Goal: Communication & Community: Answer question/provide support

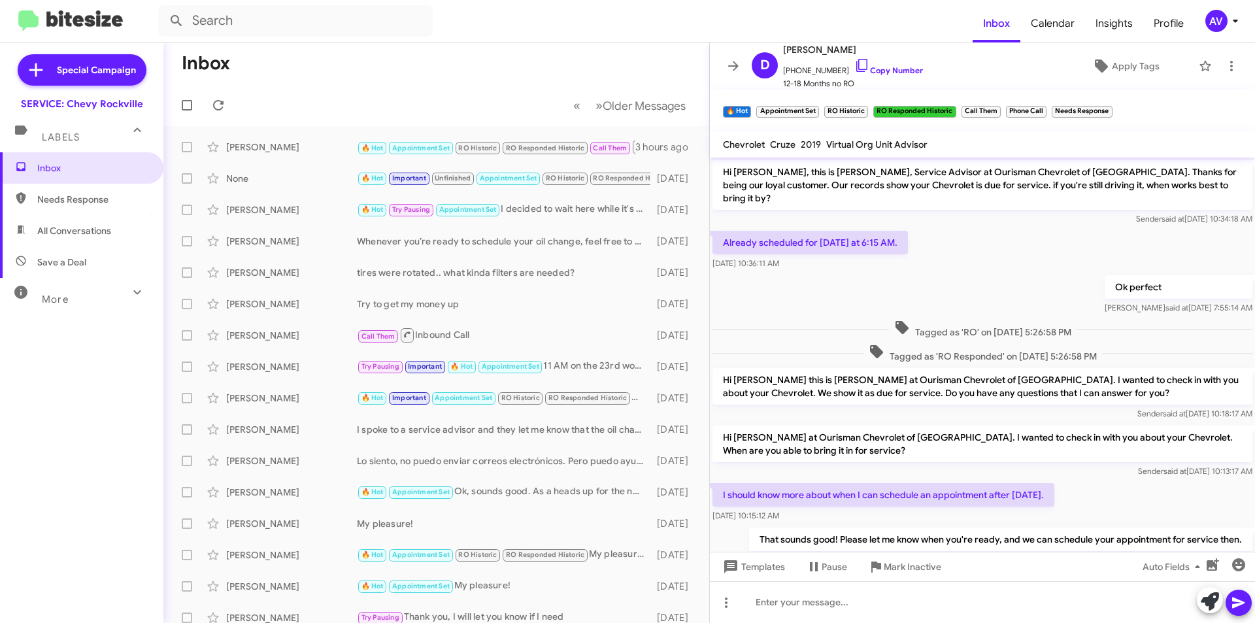
scroll to position [408, 0]
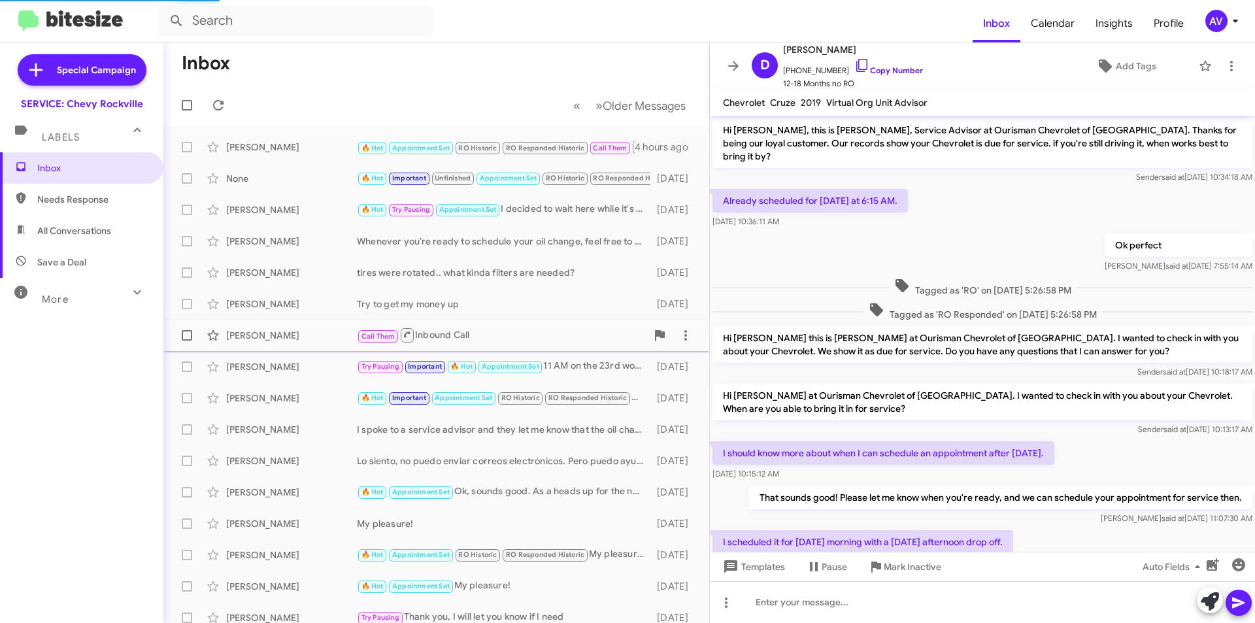
scroll to position [367, 0]
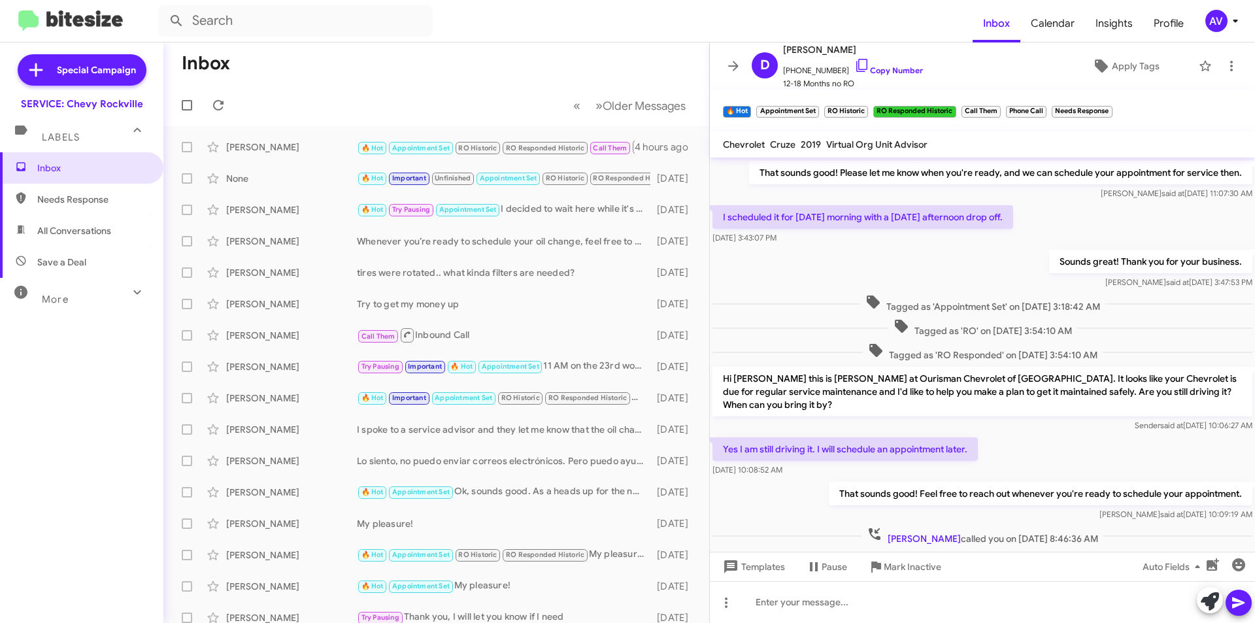
click at [1223, 35] on mat-toolbar "Inbox Calendar Insights Profile AV" at bounding box center [627, 21] width 1255 height 42
click at [1219, 27] on div "AV" at bounding box center [1216, 21] width 22 height 22
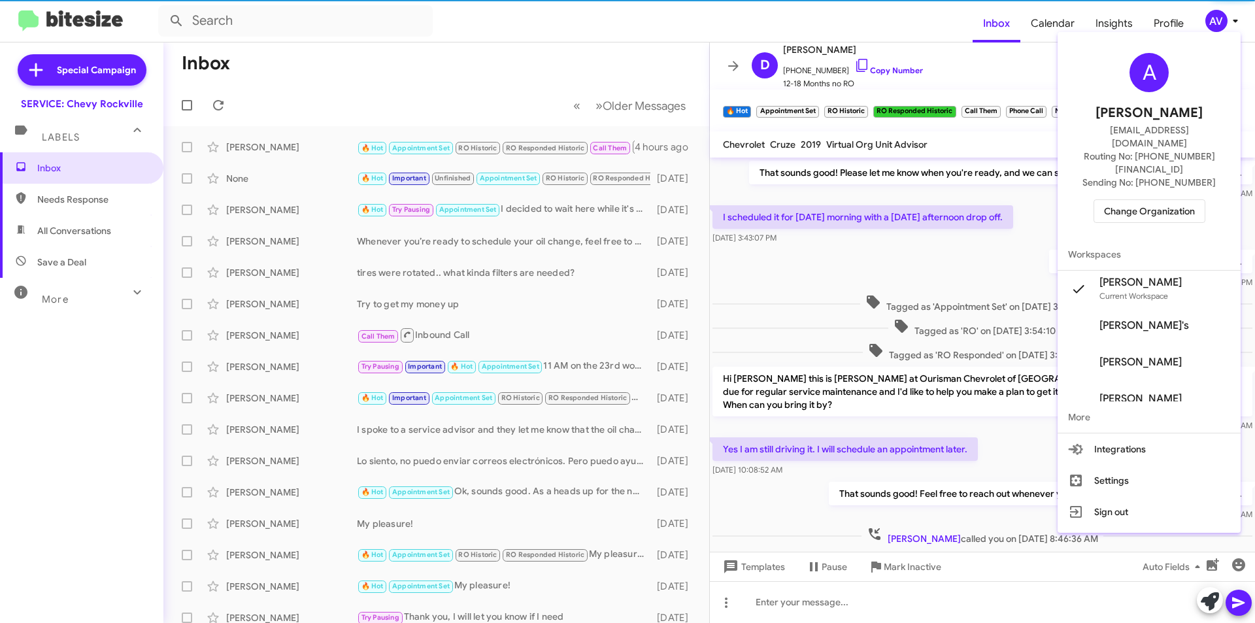
click at [1144, 200] on span "Change Organization" at bounding box center [1149, 211] width 91 height 22
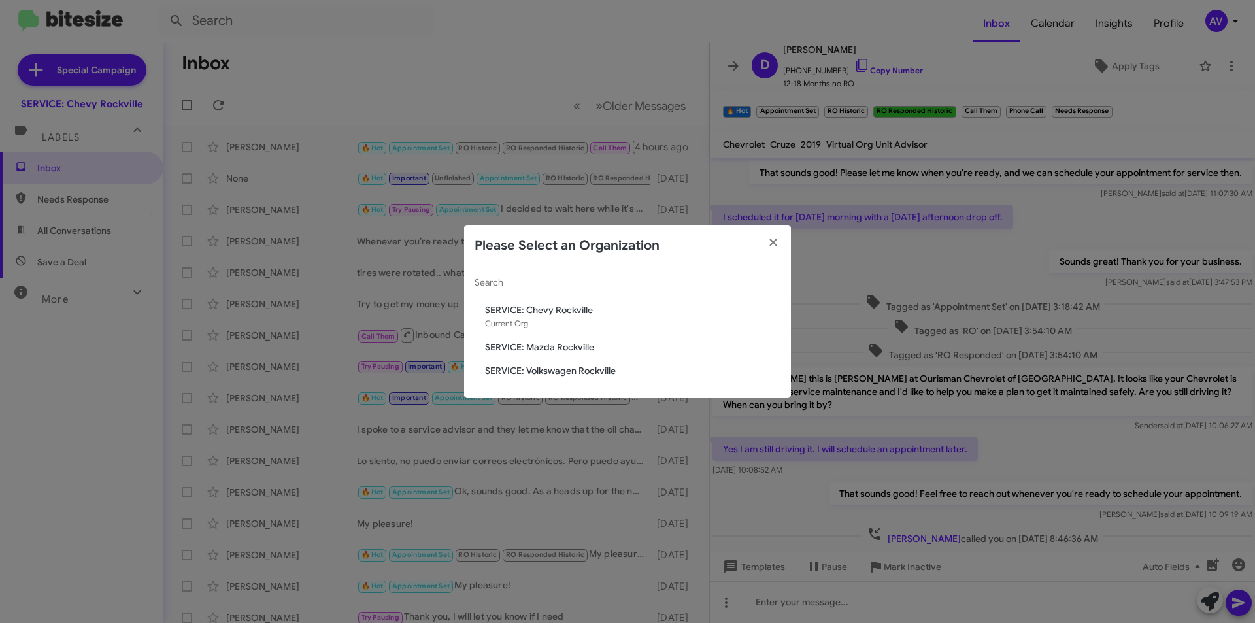
click at [576, 343] on span "SERVICE: Mazda Rockville" at bounding box center [632, 347] width 295 height 13
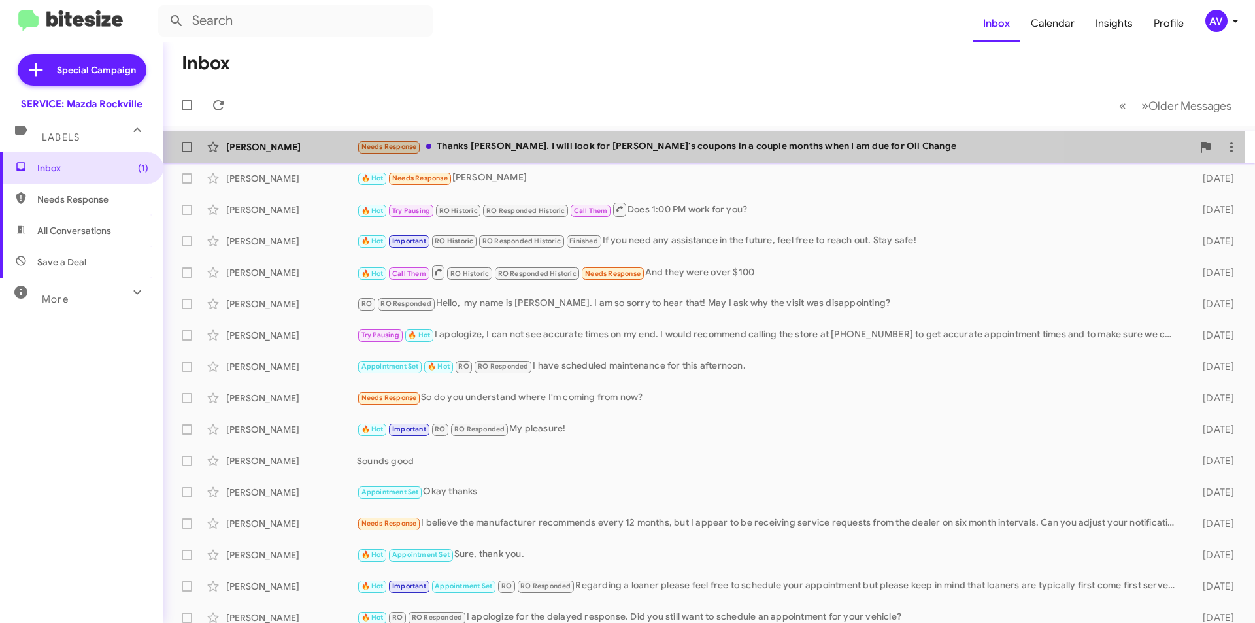
click at [573, 151] on div "Needs Response Thanks Keith. I will look for Oursiman's coupons in a couple mon…" at bounding box center [774, 146] width 835 height 15
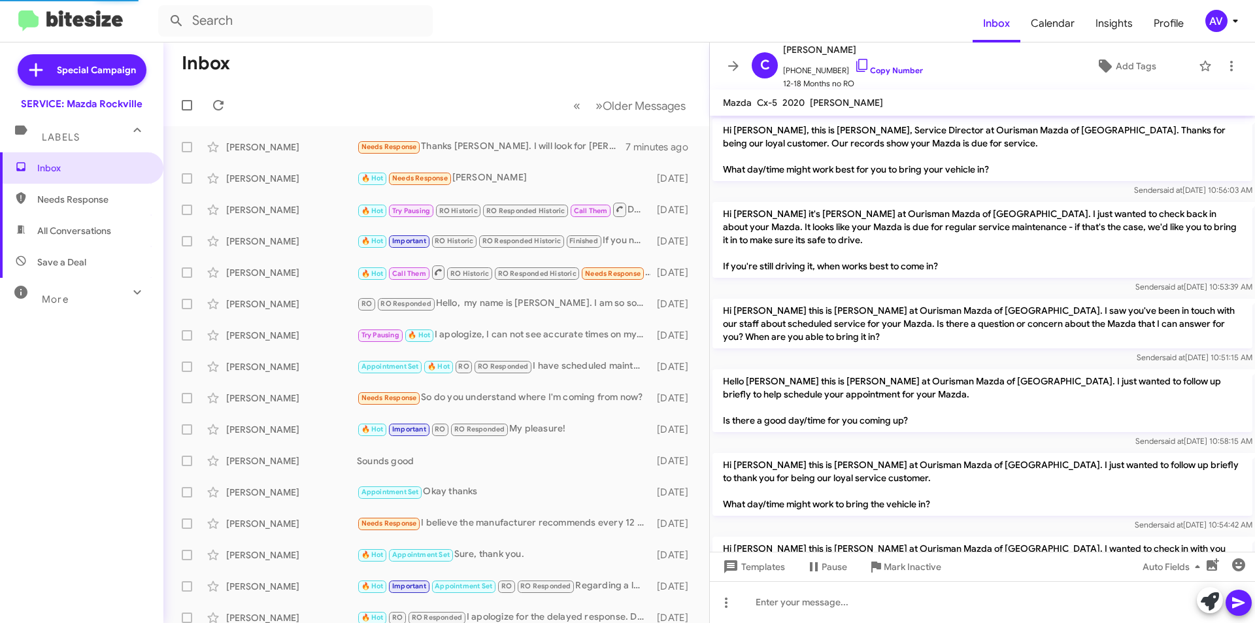
scroll to position [120, 0]
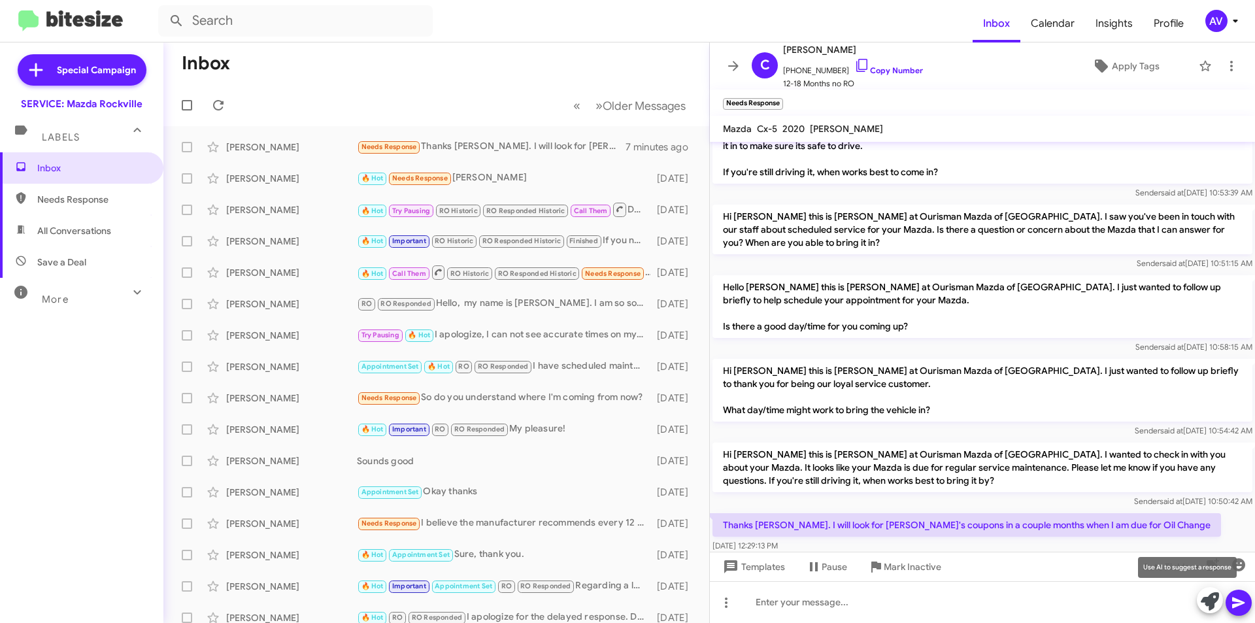
click at [1216, 603] on icon at bounding box center [1210, 601] width 18 height 18
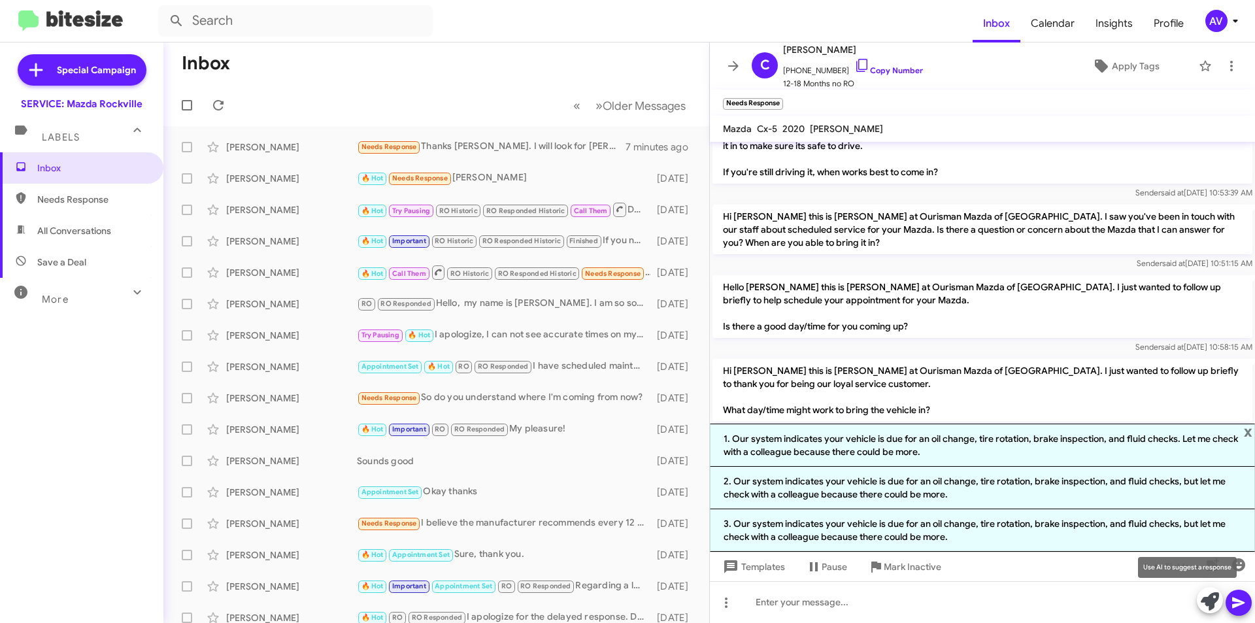
click at [1210, 610] on span at bounding box center [1210, 601] width 18 height 29
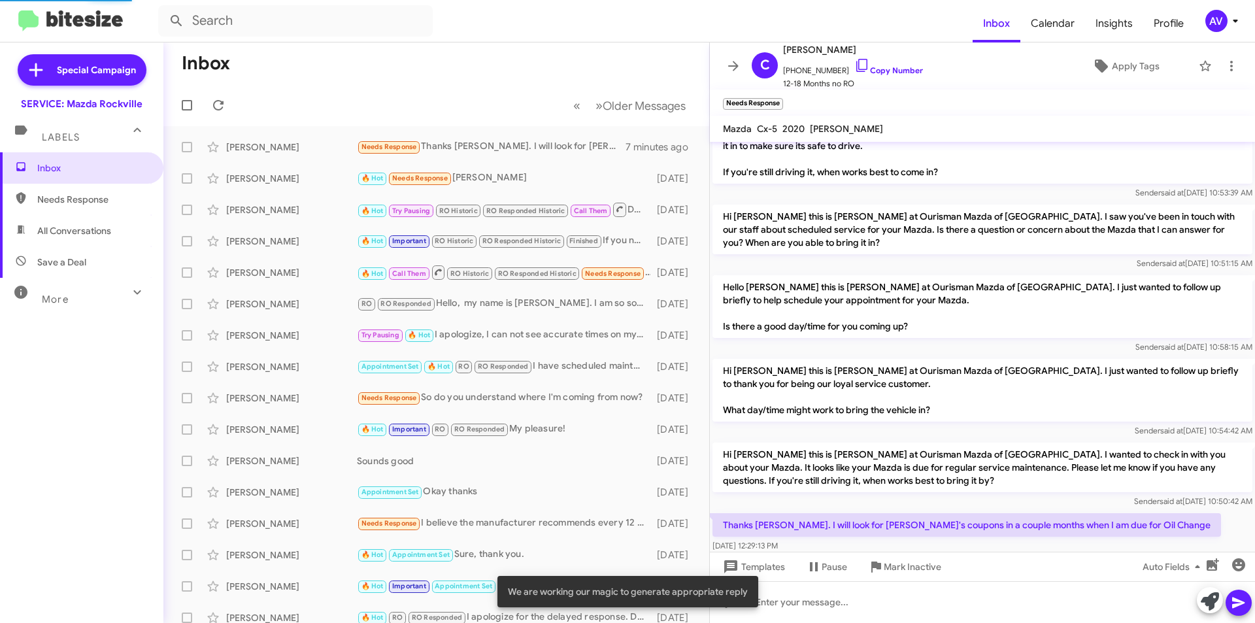
click at [1210, 610] on span at bounding box center [1210, 601] width 18 height 29
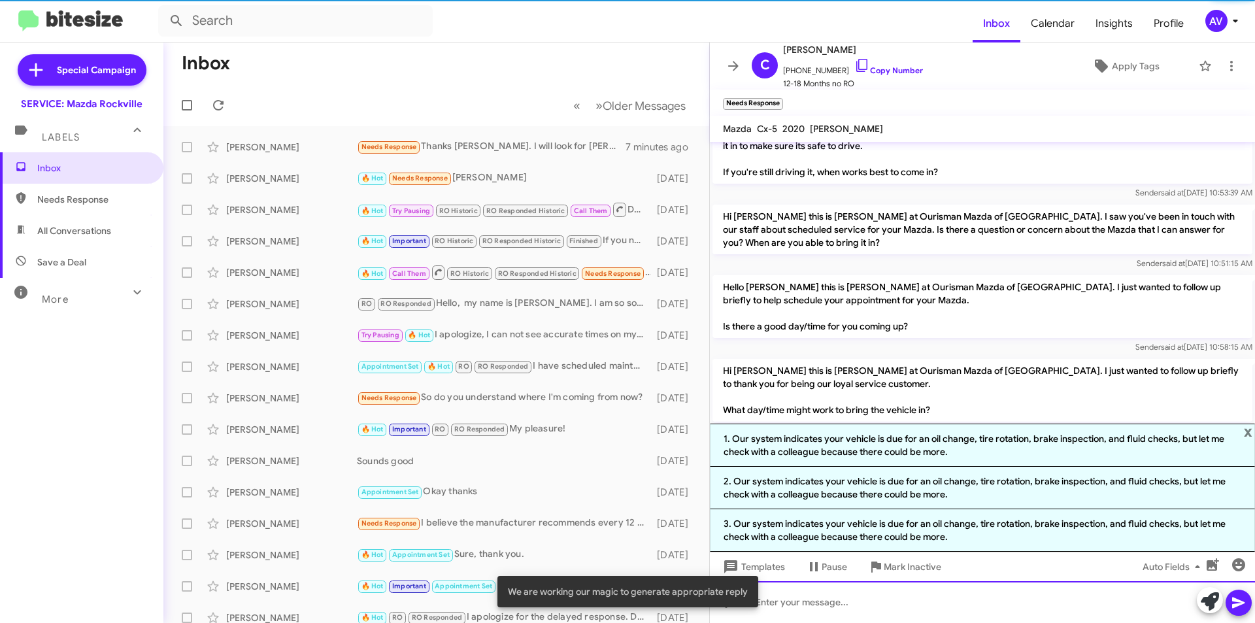
click at [899, 592] on div at bounding box center [982, 602] width 545 height 42
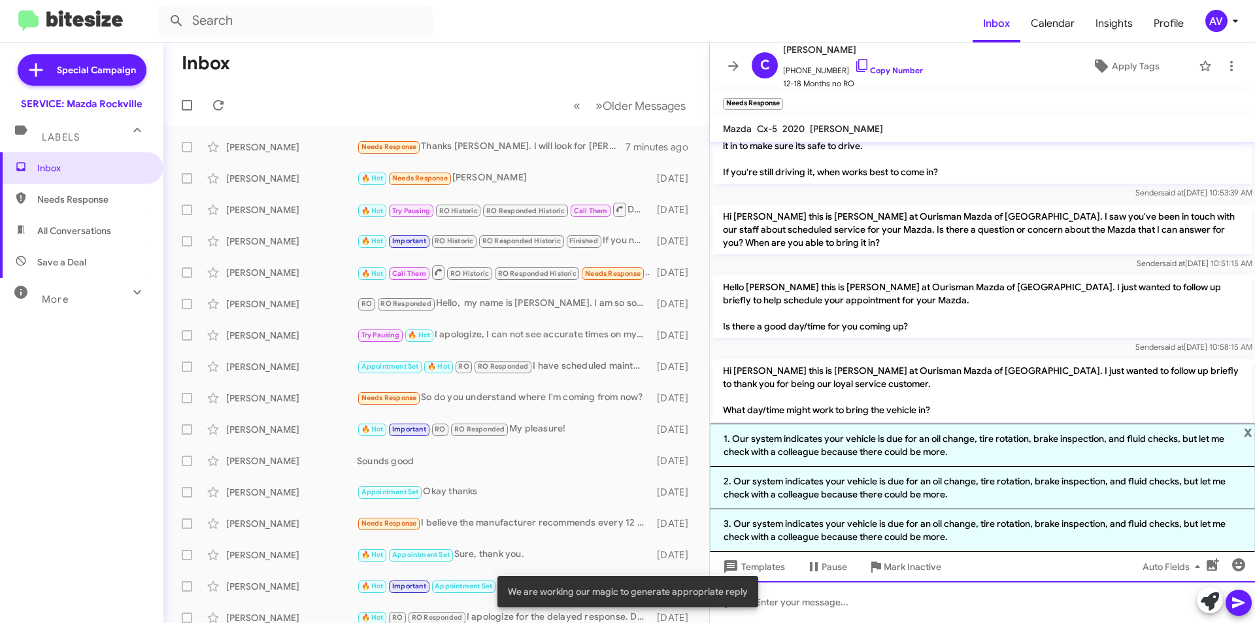
click at [874, 603] on div at bounding box center [982, 602] width 545 height 42
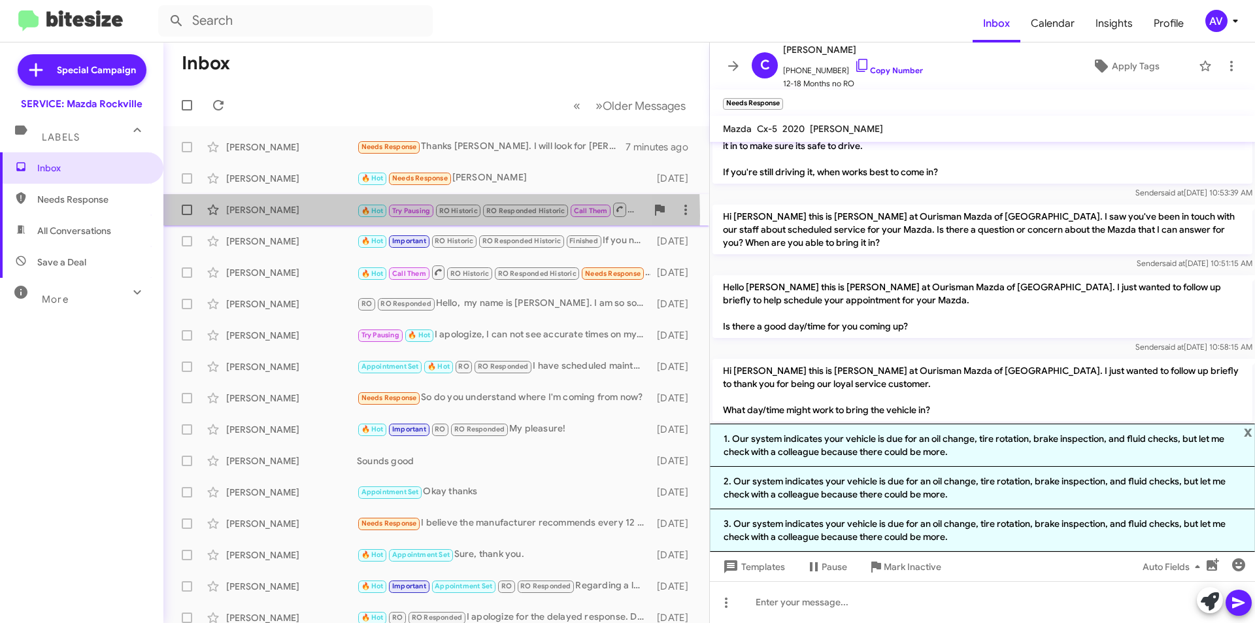
click at [261, 216] on div "Miguel Quinones" at bounding box center [291, 209] width 131 height 13
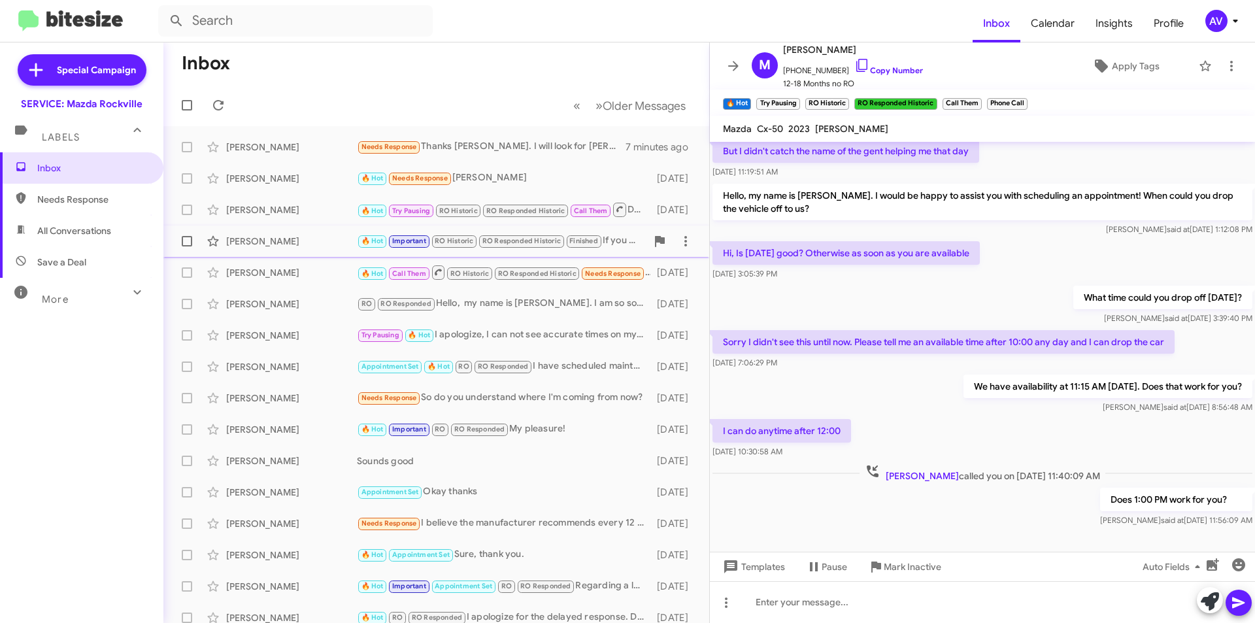
scroll to position [492, 0]
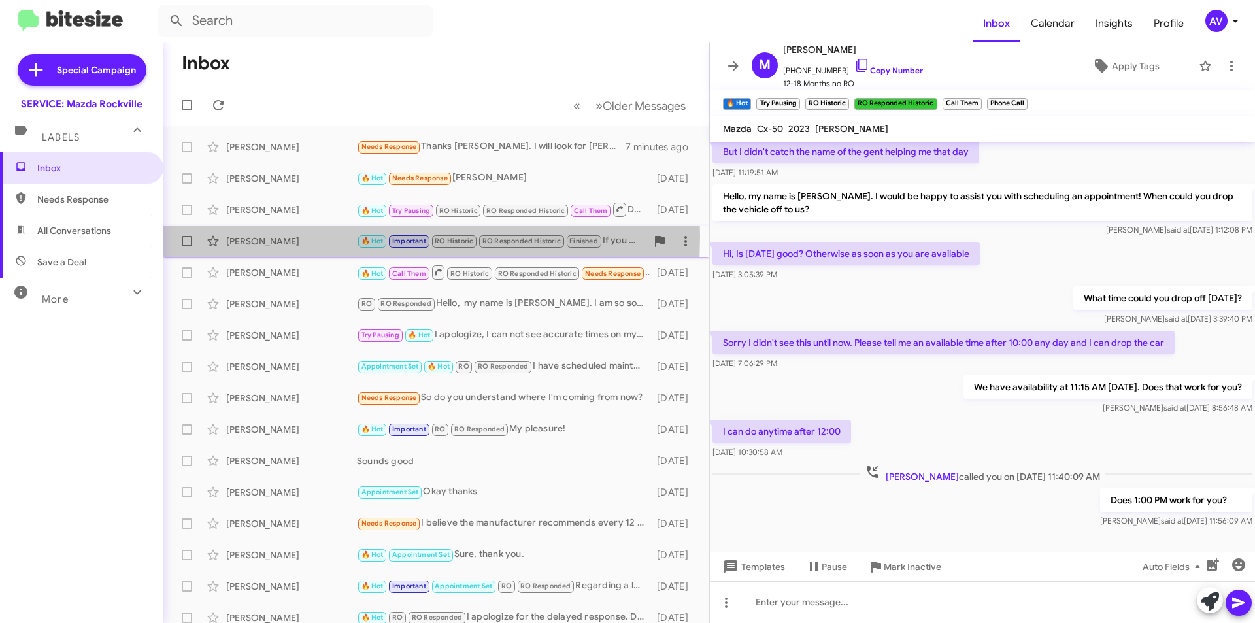
click at [298, 237] on div "Kimberly Martindell" at bounding box center [291, 241] width 131 height 13
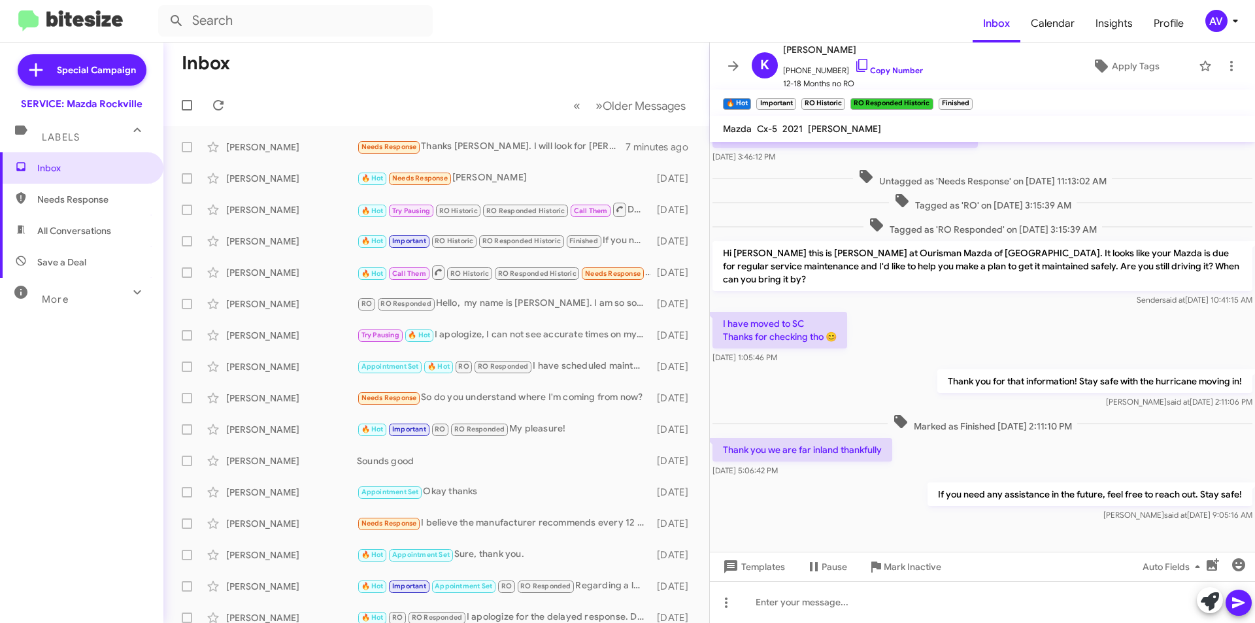
scroll to position [316, 0]
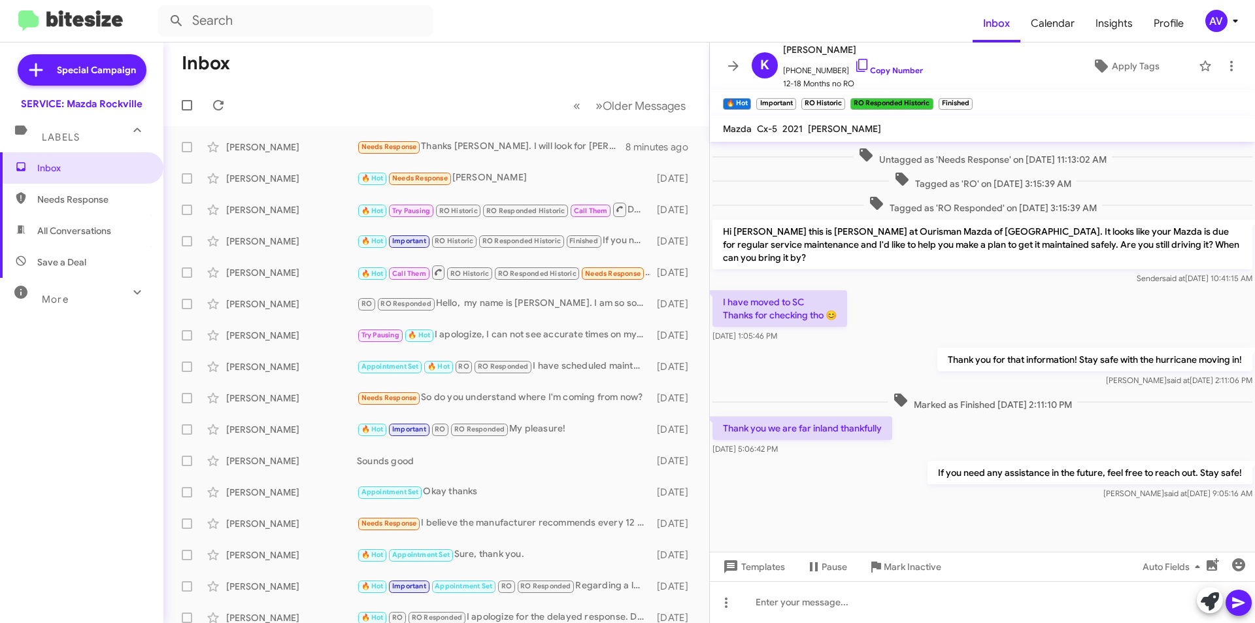
click at [973, 471] on p "If you need any assistance in the future, feel free to reach out. Stay safe!" at bounding box center [1089, 473] width 325 height 24
click at [972, 471] on p "If you need any assistance in the future, feel free to reach out. Stay safe!" at bounding box center [1089, 473] width 325 height 24
click at [971, 471] on p "If you need any assistance in the future, feel free to reach out. Stay safe!" at bounding box center [1089, 473] width 325 height 24
copy p "If you need any assistance in the future, feel free to reach out. Stay safe!"
click at [512, 309] on div "RO RO Responded Hello, my name is Carmen. I am so sorry to hear that! May I ask…" at bounding box center [502, 303] width 290 height 15
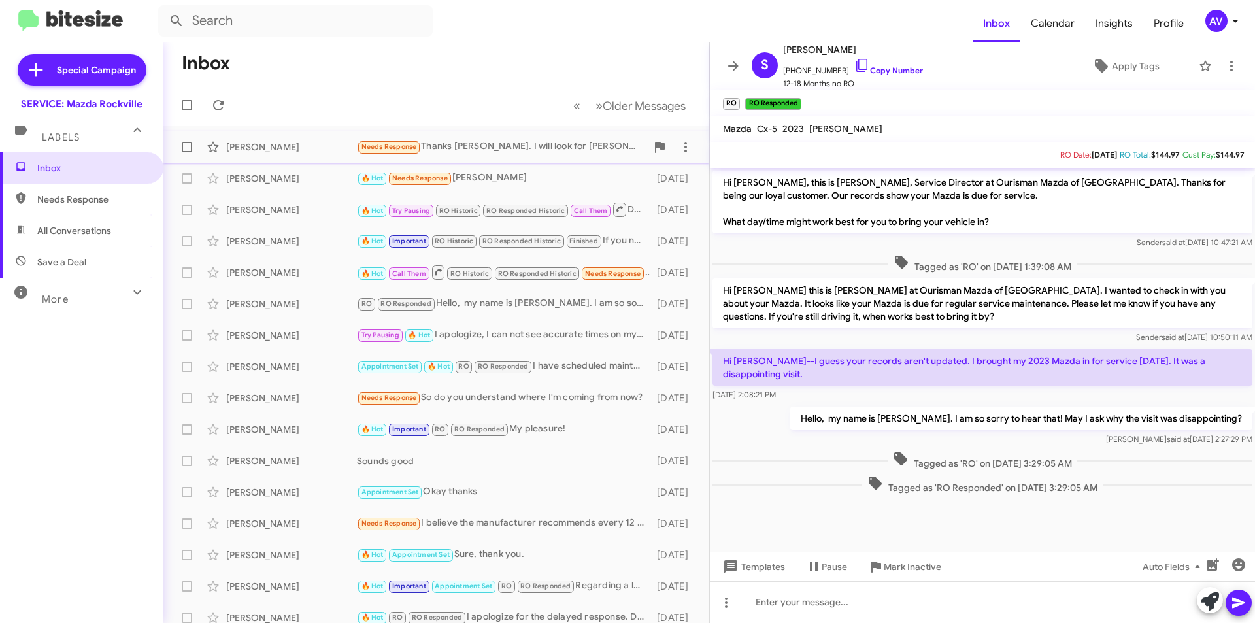
click at [477, 149] on div "Needs Response Thanks Keith. I will look for Oursiman's coupons in a couple mon…" at bounding box center [502, 146] width 290 height 15
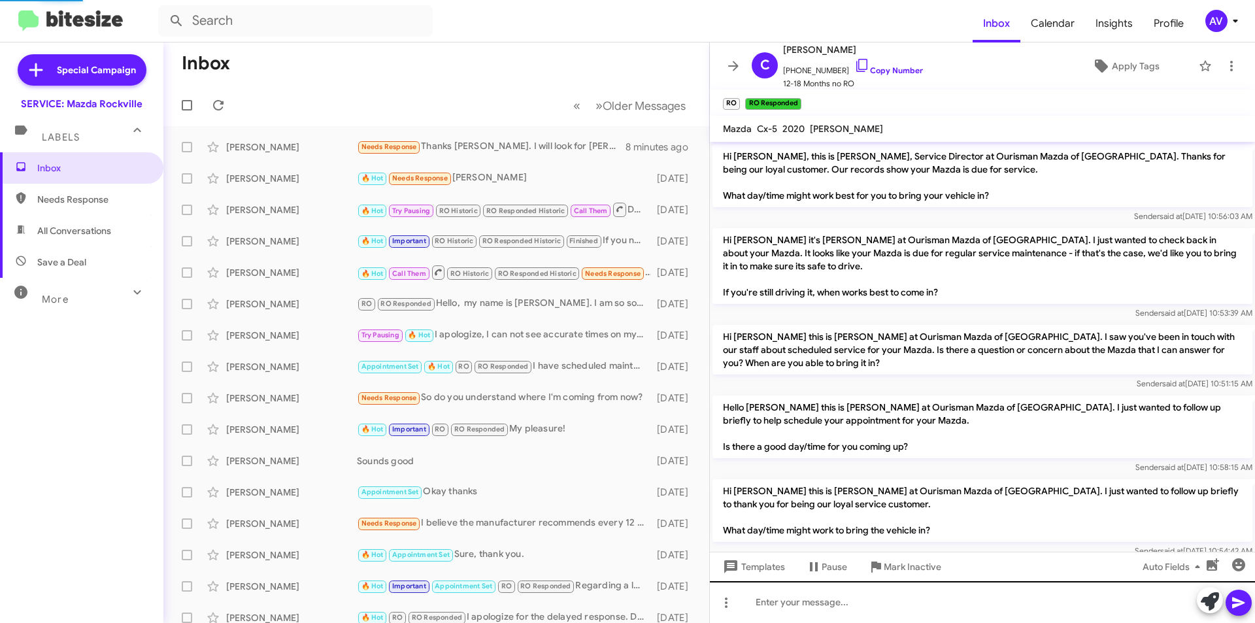
scroll to position [146, 0]
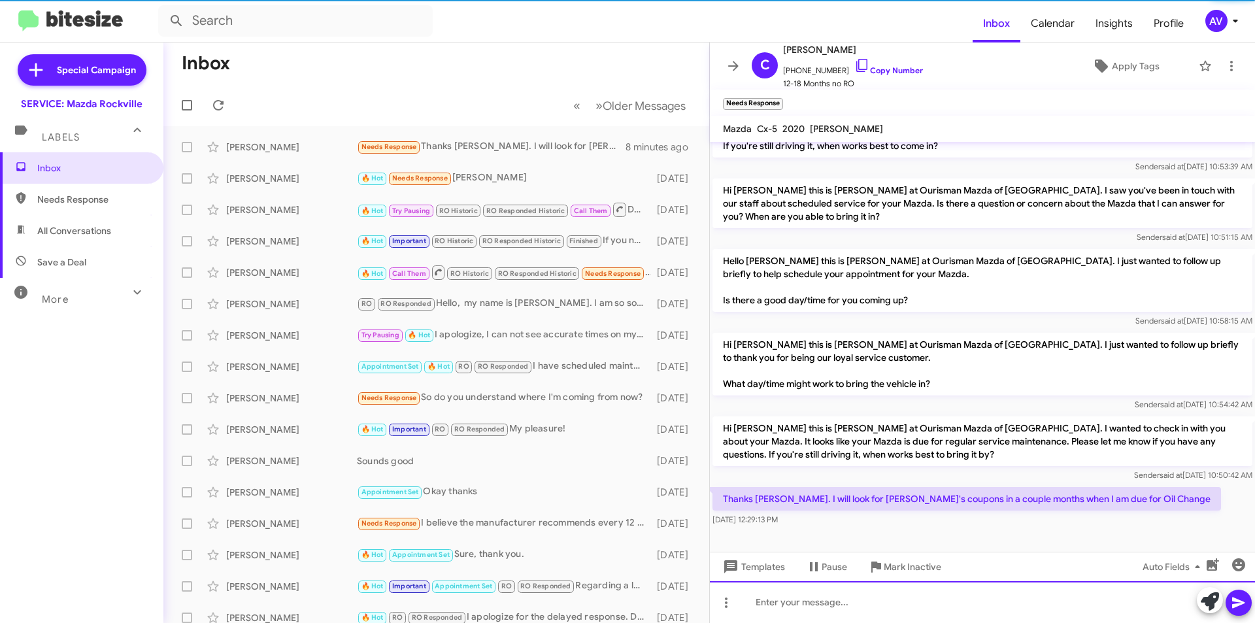
click at [857, 609] on div at bounding box center [982, 602] width 545 height 42
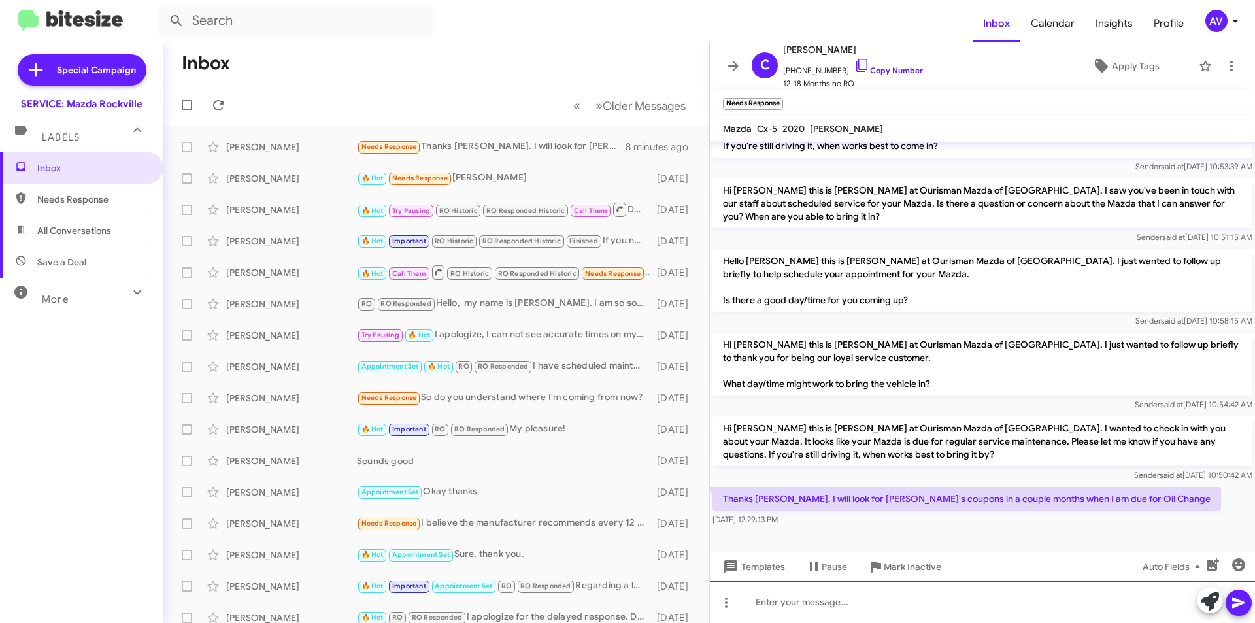
paste div
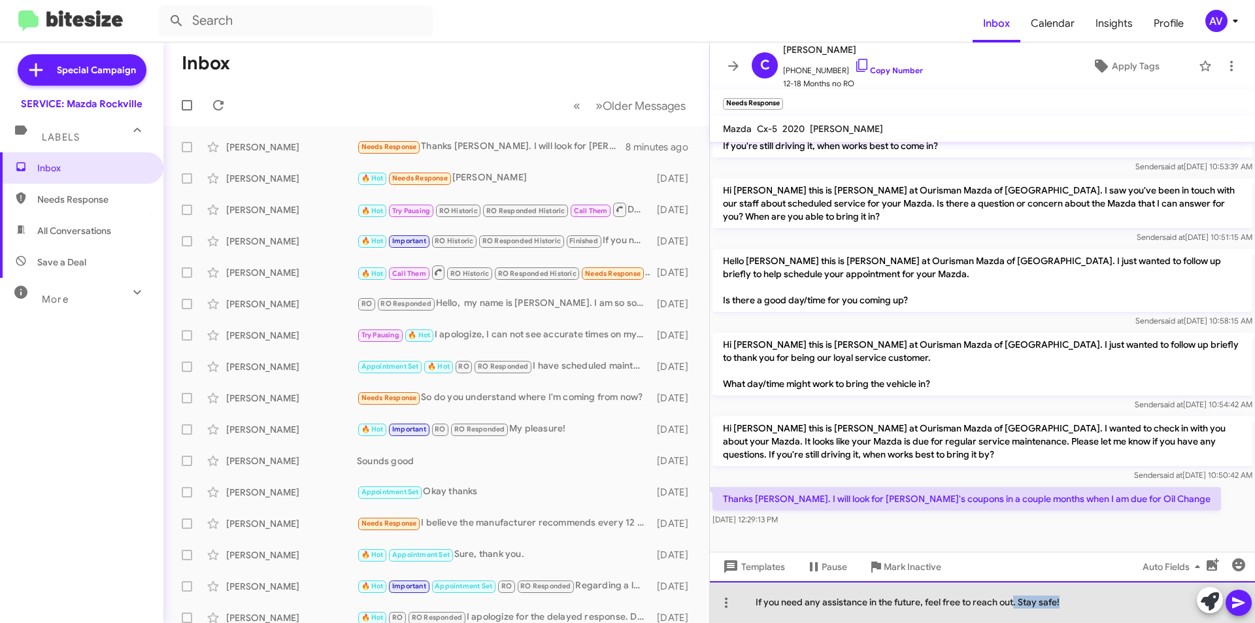
drag, startPoint x: 1014, startPoint y: 602, endPoint x: 1066, endPoint y: 600, distance: 51.7
click at [1066, 600] on div "If you need any assistance in the future, feel free to reach out. Stay safe!" at bounding box center [982, 602] width 545 height 42
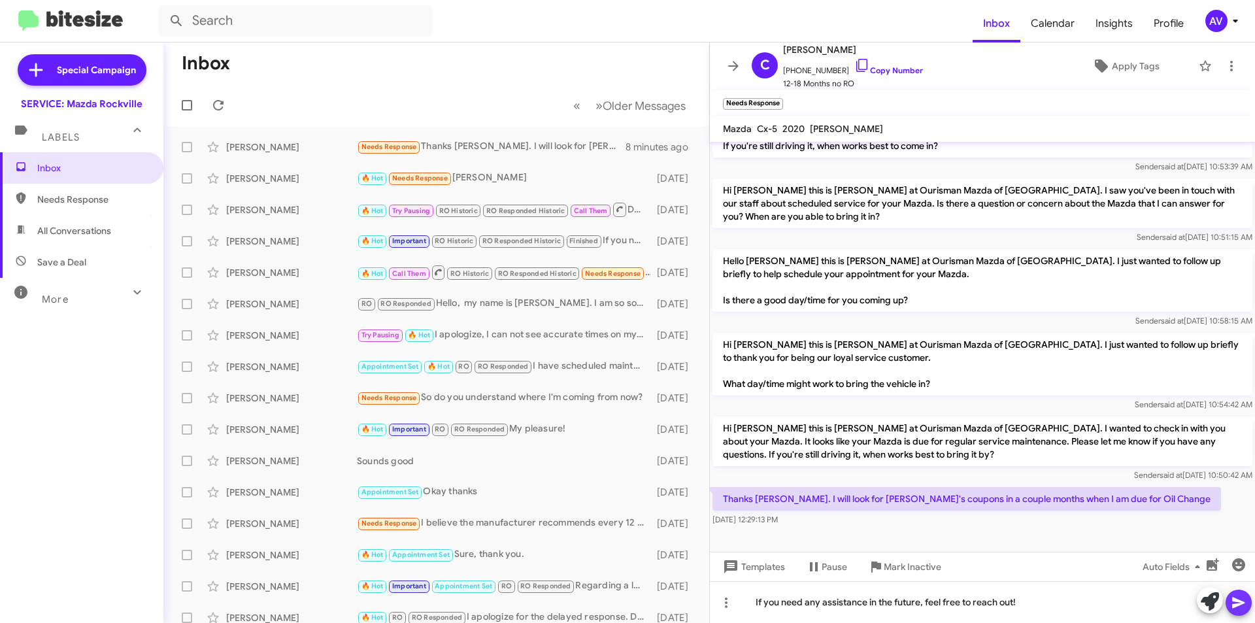
click at [1232, 599] on icon at bounding box center [1239, 603] width 16 height 16
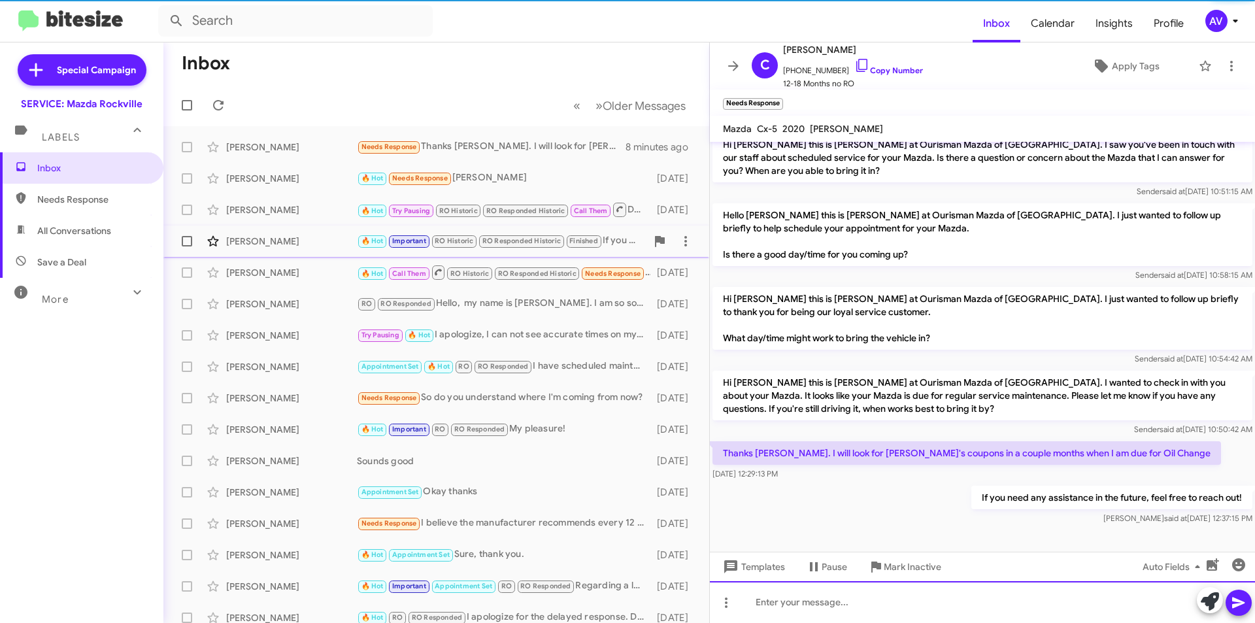
scroll to position [194, 0]
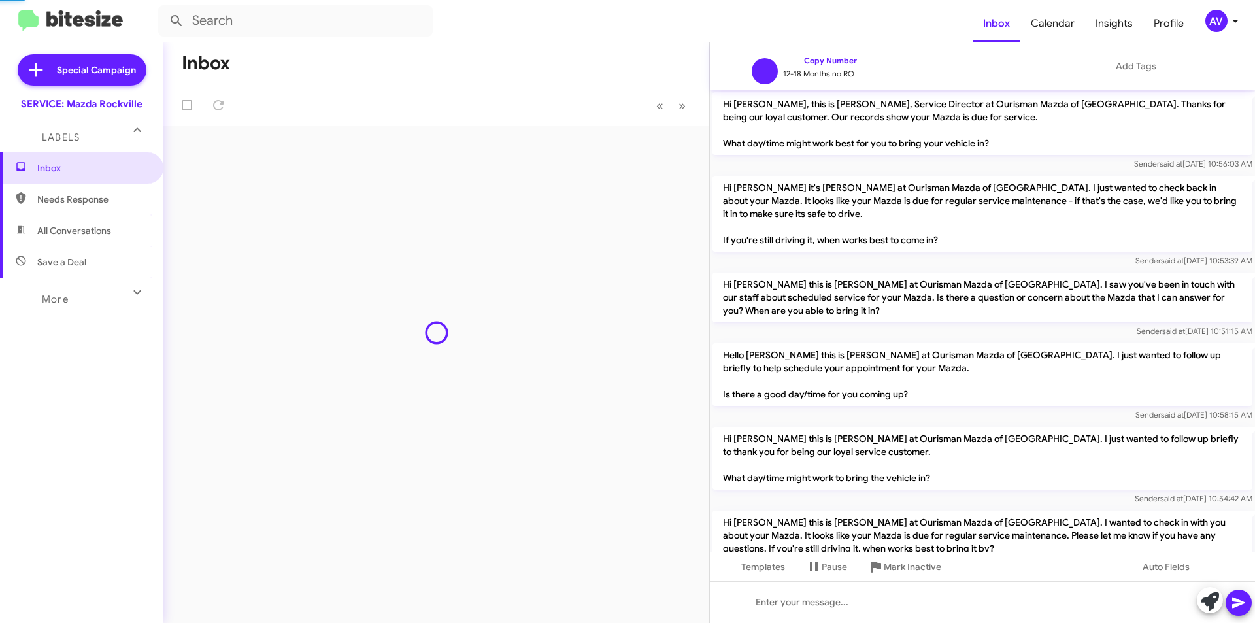
scroll to position [142, 0]
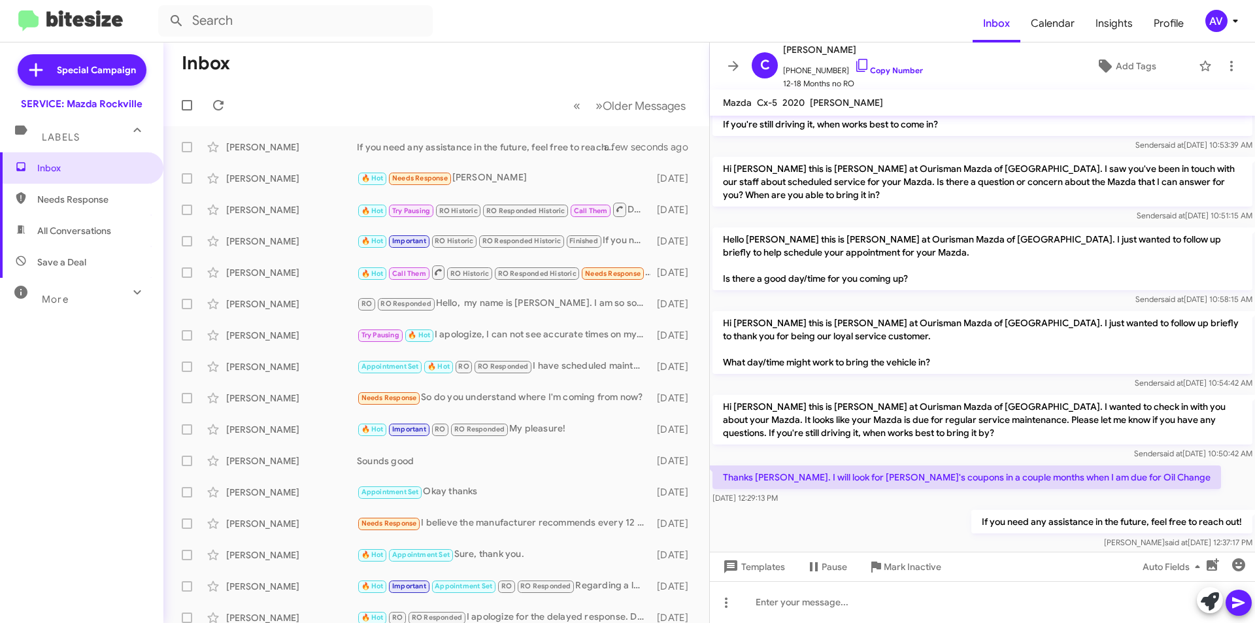
click at [1210, 22] on div "AV" at bounding box center [1216, 21] width 22 height 22
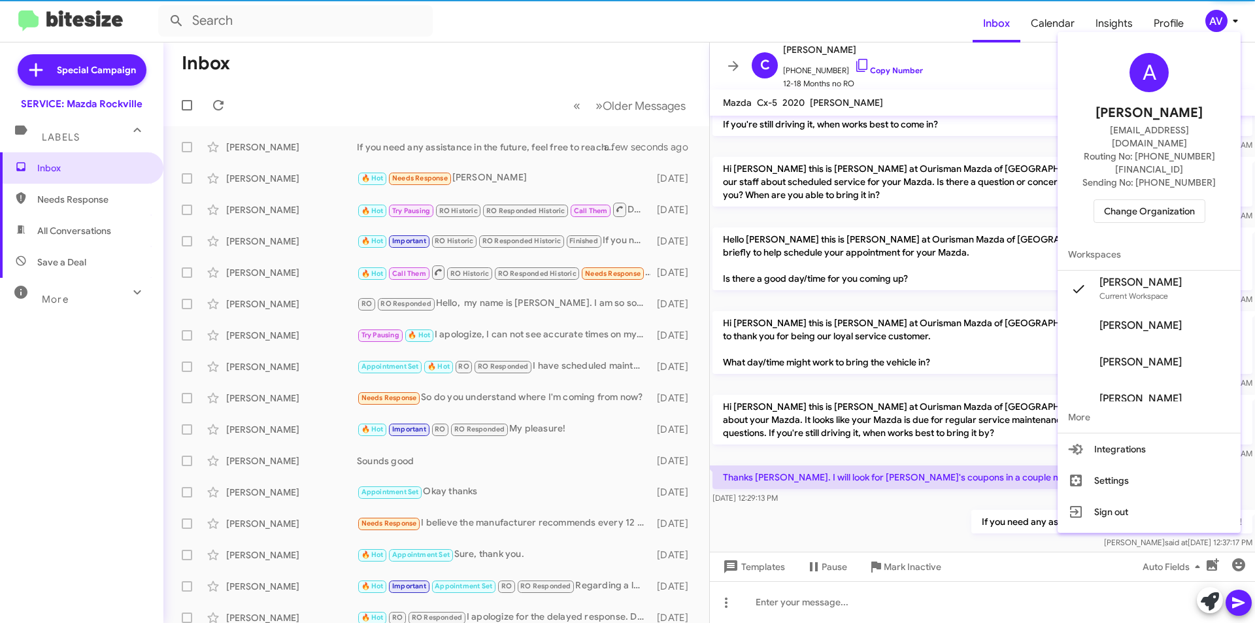
click at [1129, 200] on span "Change Organization" at bounding box center [1149, 211] width 91 height 22
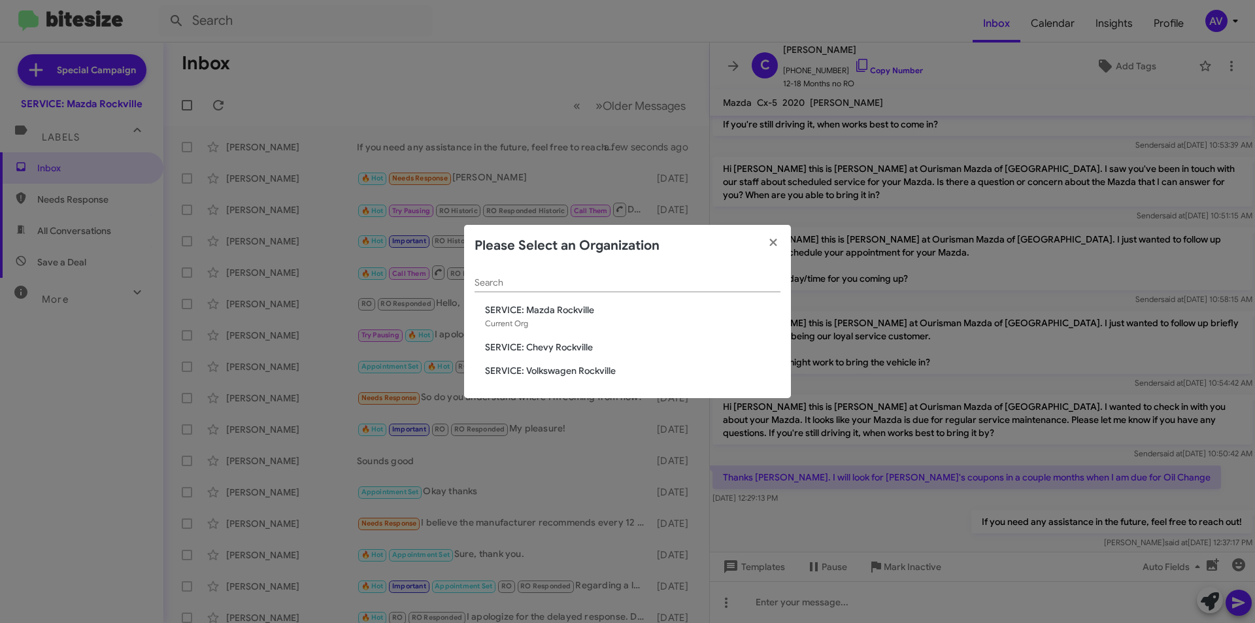
click at [577, 344] on span "SERVICE: Chevy Rockville" at bounding box center [632, 347] width 295 height 13
